Goal: Find specific page/section: Find specific page/section

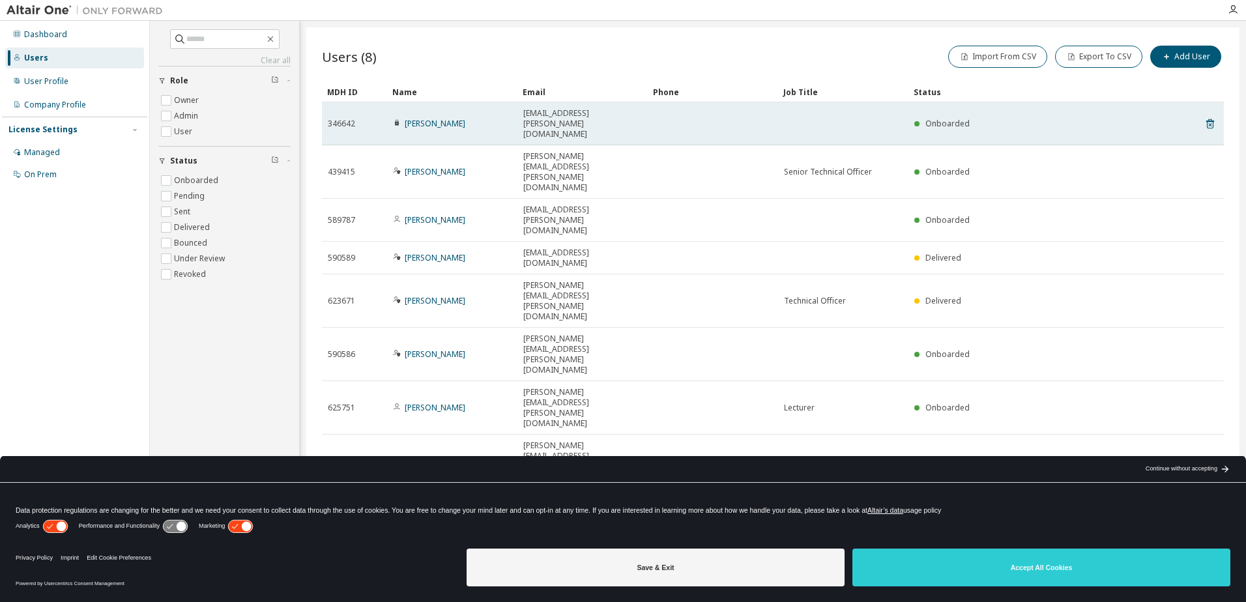
click at [739, 119] on td at bounding box center [713, 123] width 130 height 43
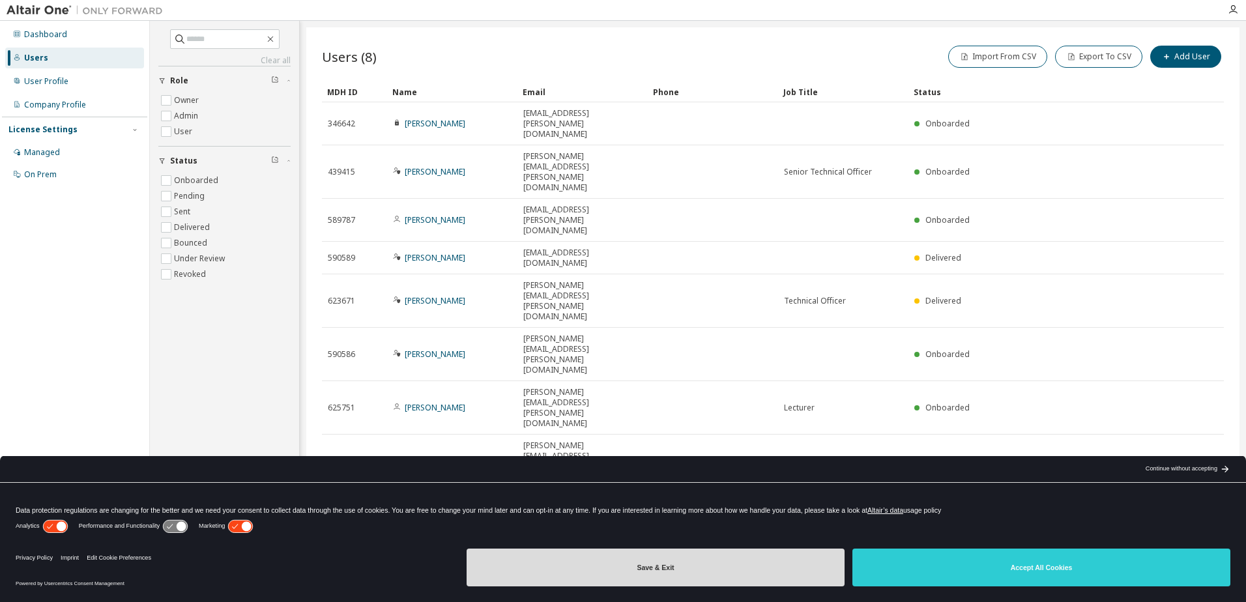
click at [707, 574] on button "Save & Exit" at bounding box center [656, 568] width 378 height 38
